Goal: Find specific page/section: Find specific page/section

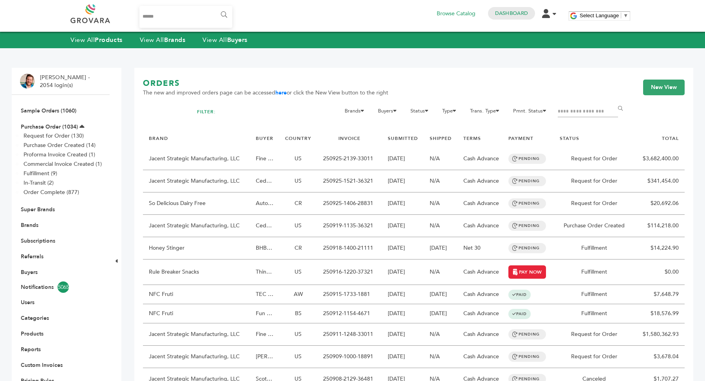
type input "********"
click at [227, 17] on input "******" at bounding box center [224, 15] width 18 height 16
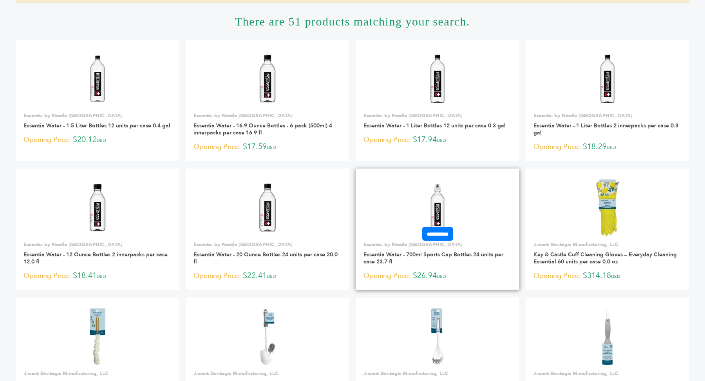
scroll to position [125, 0]
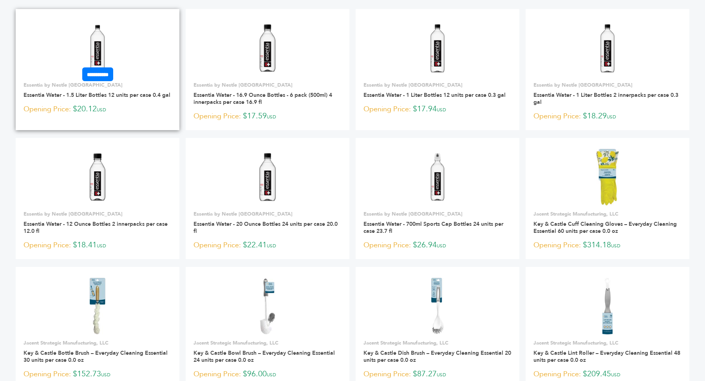
click at [93, 38] on img at bounding box center [97, 48] width 57 height 57
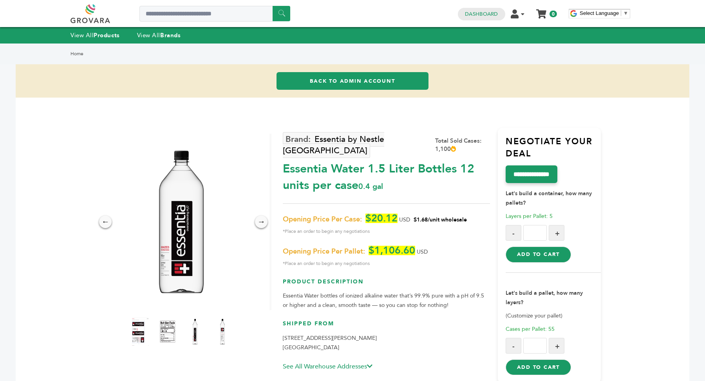
scroll to position [56, 0]
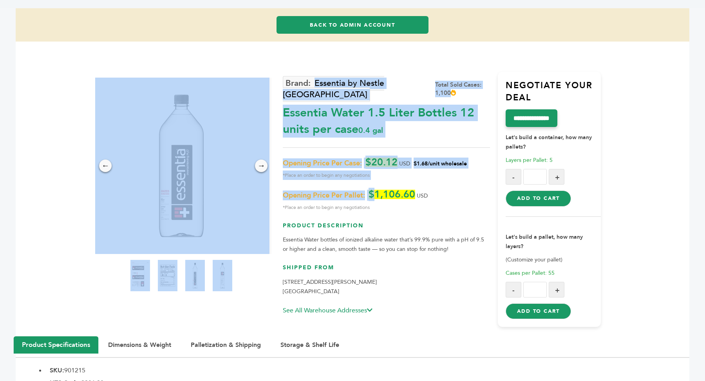
drag, startPoint x: 282, startPoint y: 180, endPoint x: 374, endPoint y: 183, distance: 92.1
click at [374, 183] on div "← → × Essentia by Nestle [GEOGRAPHIC_DATA] Total Sold Cases: 1,100 0.4 gal $20.…" at bounding box center [352, 189] width 497 height 295
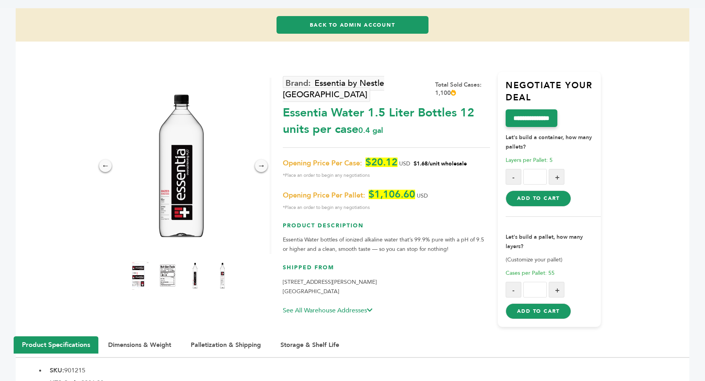
click at [393, 205] on div "Essentia by Nestle USA Total Sold Cases: 1,100 Essentia Water 1.5 Liter Bottles…" at bounding box center [386, 199] width 207 height 255
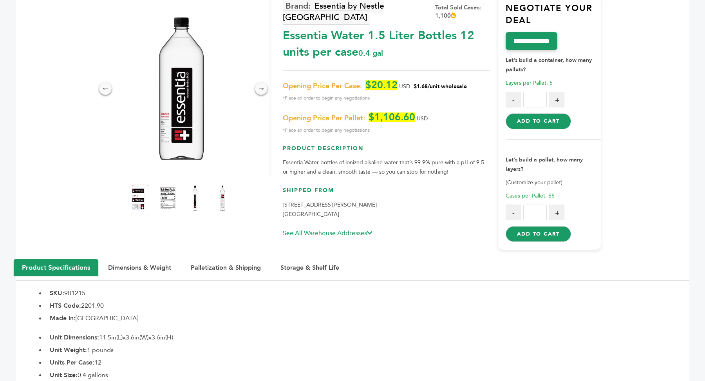
scroll to position [136, 0]
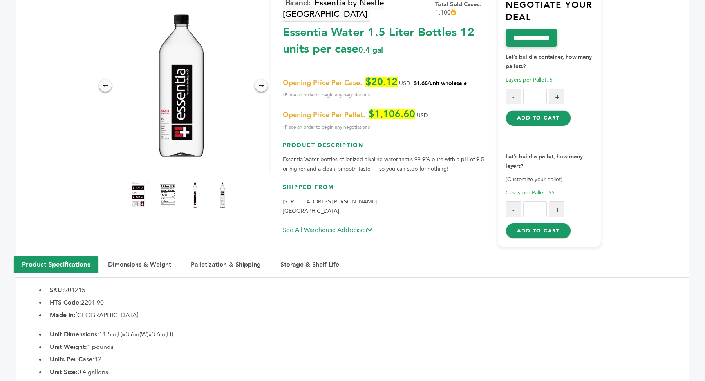
click at [364, 226] on link "See All Warehouse Addresses" at bounding box center [328, 230] width 90 height 9
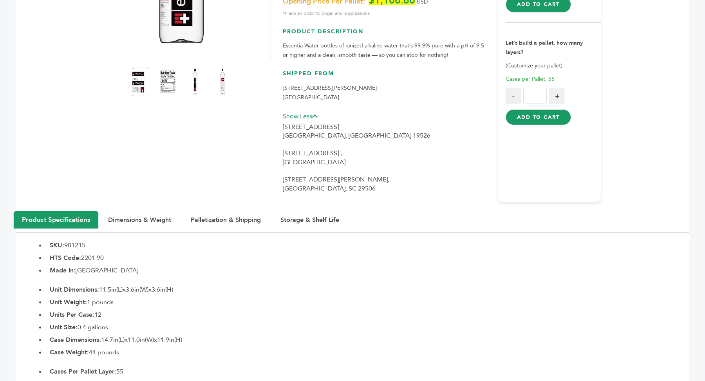
scroll to position [0, 0]
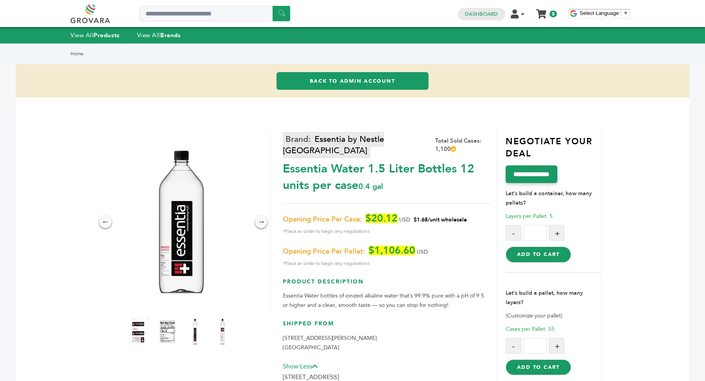
click at [347, 138] on link "Essentia by Nestle [GEOGRAPHIC_DATA]" at bounding box center [333, 145] width 101 height 26
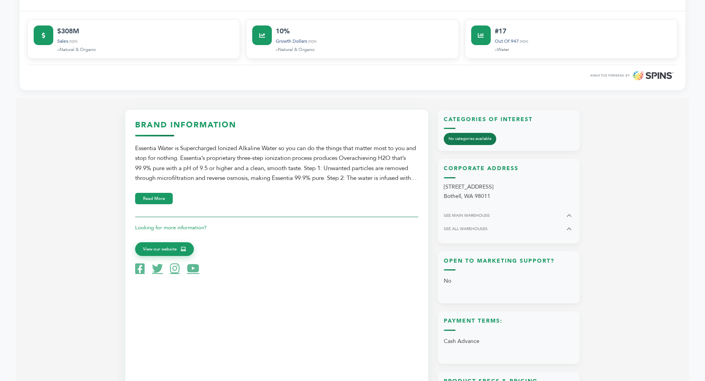
scroll to position [368, 0]
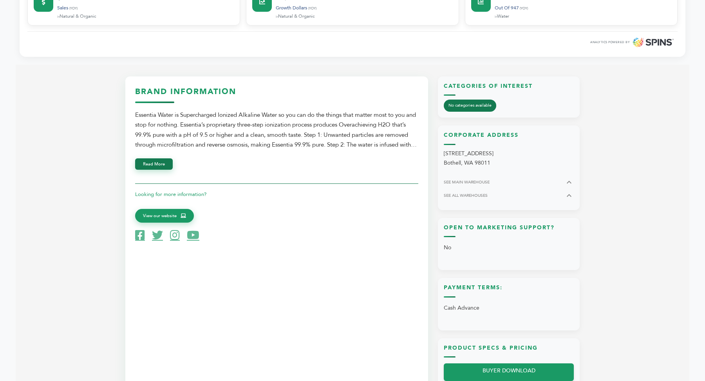
click at [164, 163] on button "Read More" at bounding box center [154, 163] width 38 height 11
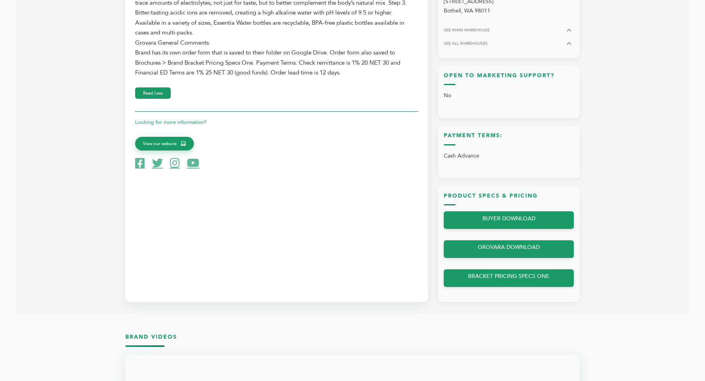
scroll to position [557, 0]
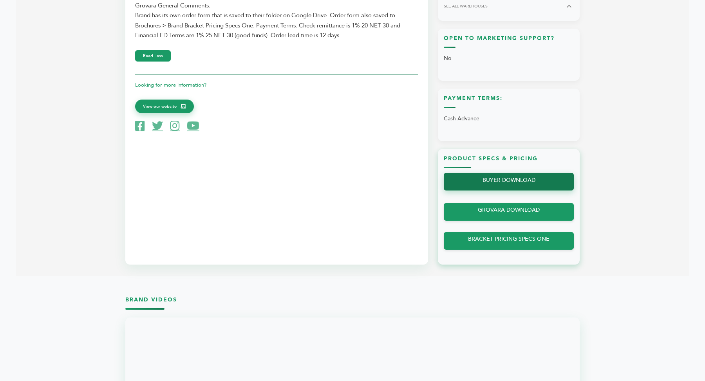
click at [514, 180] on link "BUYER DOWNLOAD" at bounding box center [509, 182] width 130 height 18
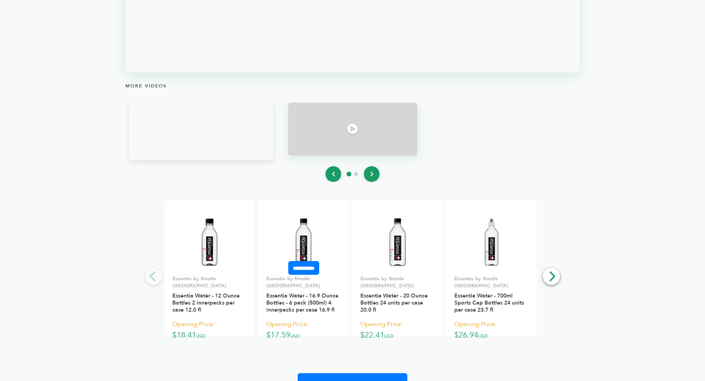
scroll to position [1073, 0]
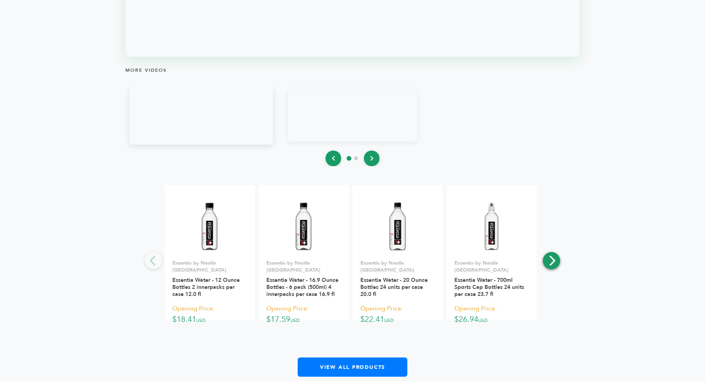
click at [554, 264] on icon "Next" at bounding box center [551, 260] width 10 height 10
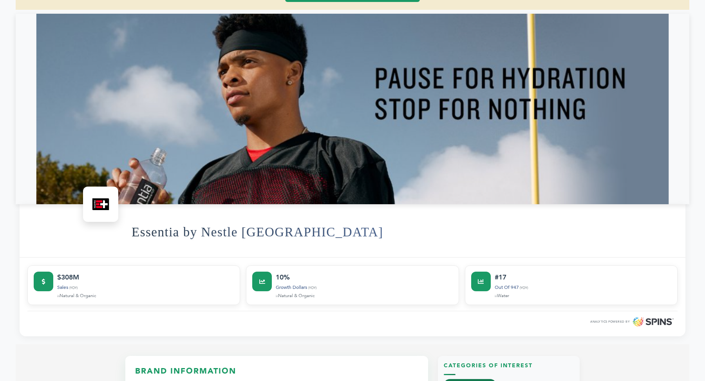
scroll to position [0, 0]
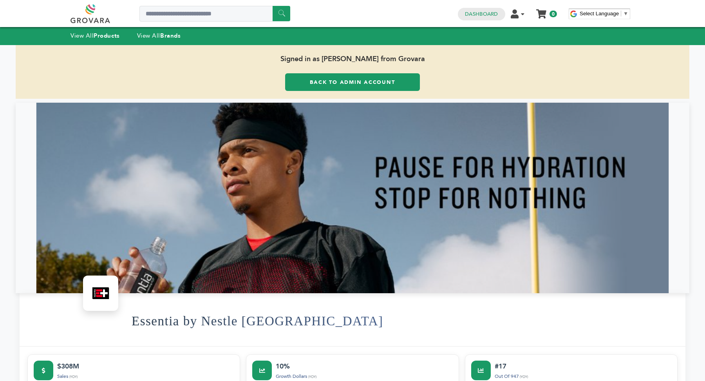
click at [374, 82] on link "Back to Admin Account" at bounding box center [352, 82] width 135 height 18
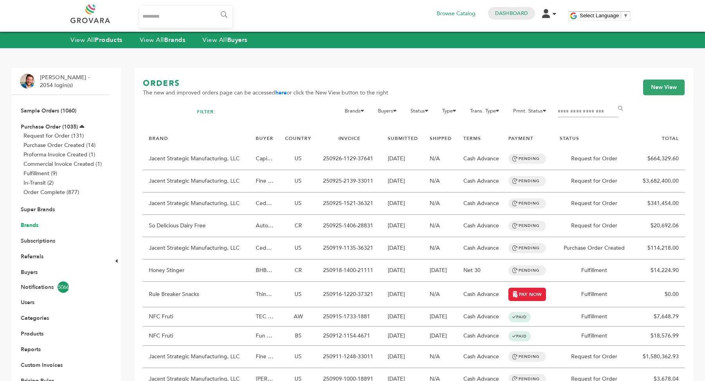
click at [34, 224] on link "Brands" at bounding box center [30, 224] width 18 height 7
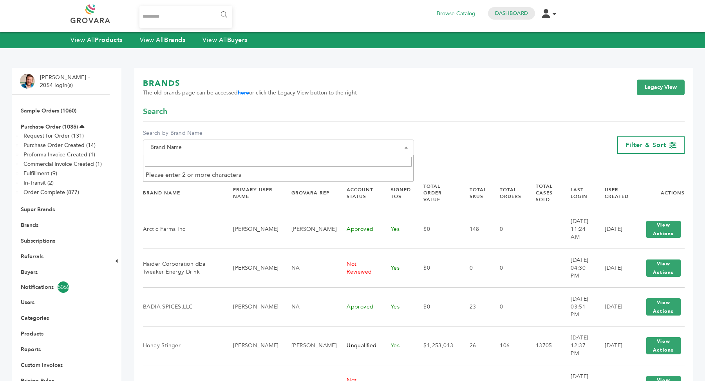
click at [237, 145] on span "Brand Name" at bounding box center [278, 147] width 262 height 11
click at [194, 166] on input "Search" at bounding box center [278, 162] width 267 height 10
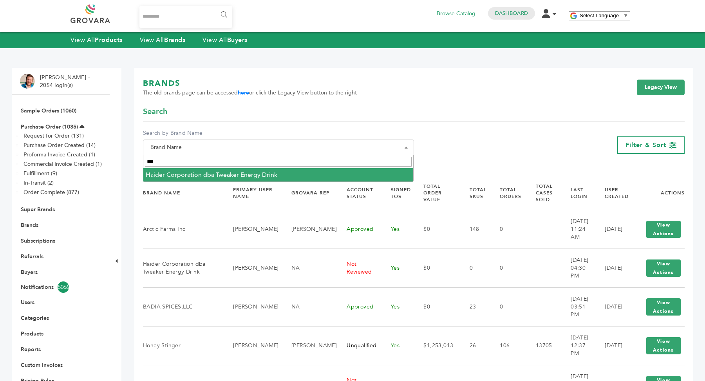
type input "***"
select select "**********"
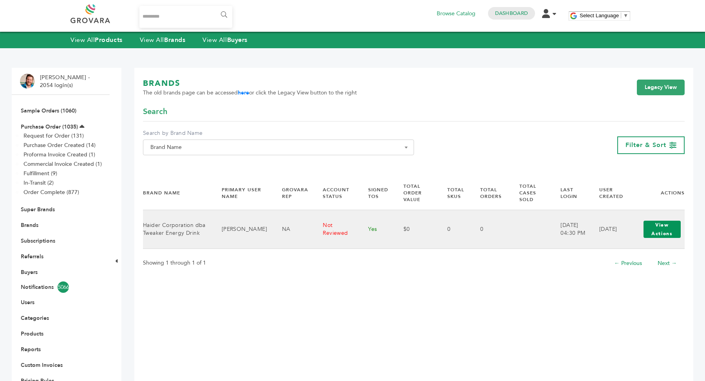
click at [666, 233] on button "View Actions" at bounding box center [662, 229] width 37 height 17
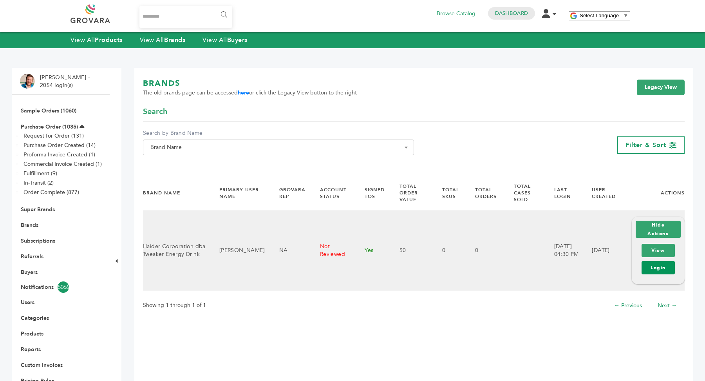
click at [662, 267] on link "Login" at bounding box center [658, 267] width 33 height 13
